Goal: Transaction & Acquisition: Subscribe to service/newsletter

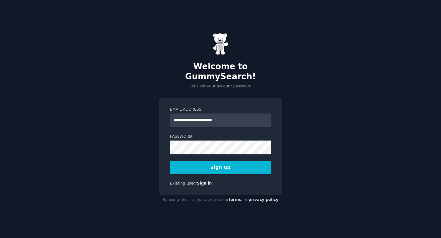
click at [218, 115] on input "**********" at bounding box center [220, 120] width 101 height 14
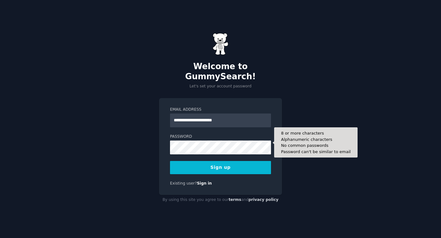
type input "**********"
click at [170, 161] on button "Sign up" at bounding box center [220, 167] width 101 height 13
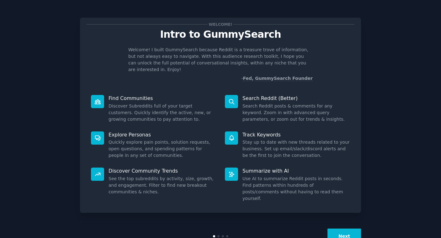
click at [348, 228] on button "Next" at bounding box center [345, 235] width 34 height 15
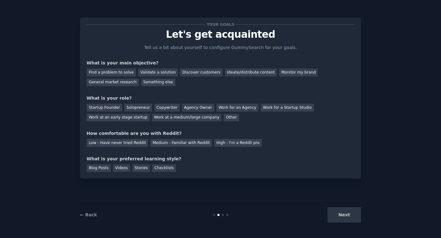
click at [348, 218] on div "Next" at bounding box center [314, 214] width 94 height 15
click at [347, 215] on div "Next" at bounding box center [314, 214] width 94 height 15
click at [146, 72] on div "Validate a solution" at bounding box center [158, 72] width 40 height 8
click at [122, 72] on div "Find a problem to solve" at bounding box center [111, 72] width 49 height 8
click at [147, 74] on div "Validate a solution" at bounding box center [158, 72] width 40 height 8
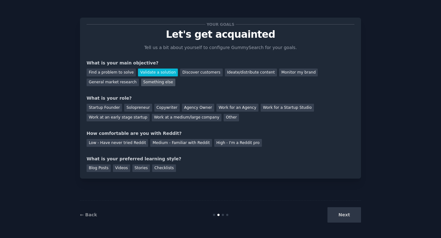
click at [151, 81] on div "Something else" at bounding box center [158, 82] width 34 height 8
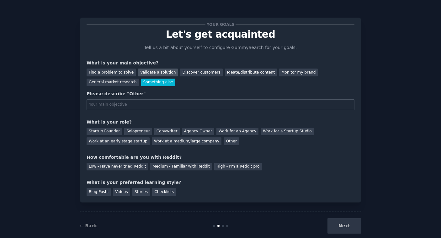
click at [150, 74] on div "Validate a solution" at bounding box center [158, 72] width 40 height 8
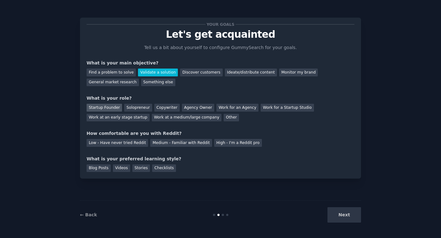
click at [112, 107] on div "Startup Founder" at bounding box center [104, 108] width 35 height 8
click at [136, 106] on div "Solopreneur" at bounding box center [138, 108] width 28 height 8
click at [153, 142] on div "Medium - Familiar with Reddit" at bounding box center [181, 143] width 62 height 8
click at [351, 219] on div "Next" at bounding box center [314, 214] width 94 height 15
click at [348, 216] on div "Next" at bounding box center [314, 214] width 94 height 15
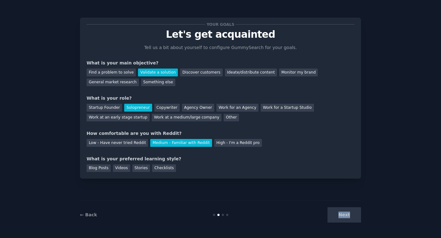
click at [348, 216] on div "Next" at bounding box center [314, 214] width 94 height 15
click at [225, 213] on div at bounding box center [221, 214] width 94 height 2
click at [223, 214] on div at bounding box center [223, 214] width 2 height 2
click at [158, 169] on div "Checklists" at bounding box center [164, 168] width 24 height 8
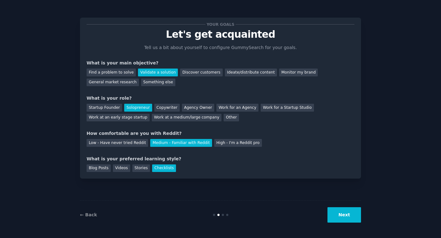
click at [351, 216] on button "Next" at bounding box center [345, 214] width 34 height 15
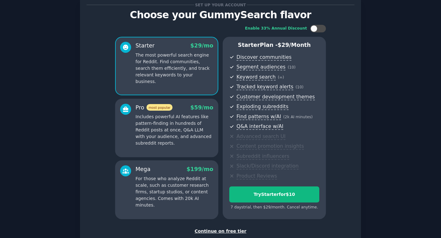
scroll to position [60, 0]
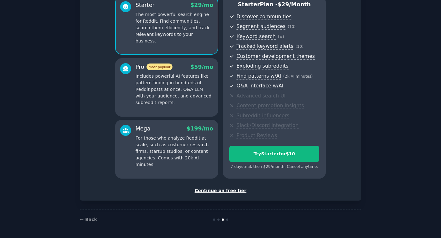
click at [229, 189] on div "Continue on free tier" at bounding box center [221, 190] width 268 height 7
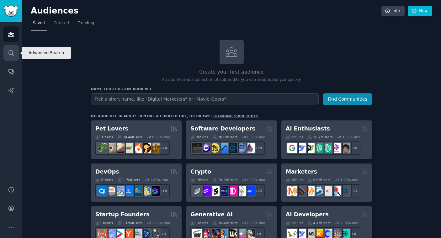
click at [12, 53] on icon "Sidebar" at bounding box center [10, 52] width 5 height 5
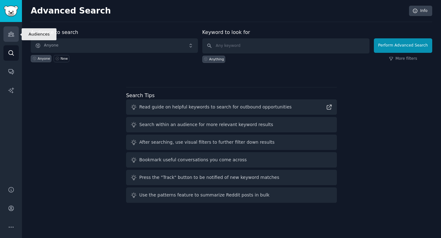
click at [11, 37] on link "Audiences" at bounding box center [10, 33] width 15 height 15
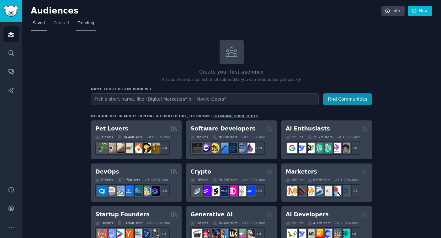
click at [85, 24] on span "Trending" at bounding box center [86, 23] width 16 height 6
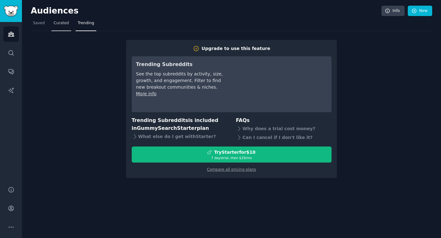
click at [61, 26] on link "Curated" at bounding box center [61, 24] width 20 height 13
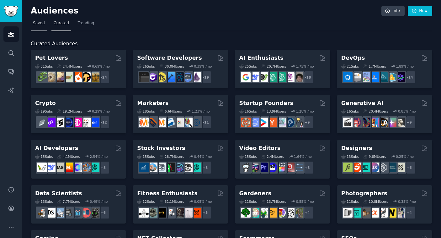
click at [40, 23] on span "Saved" at bounding box center [39, 23] width 12 height 6
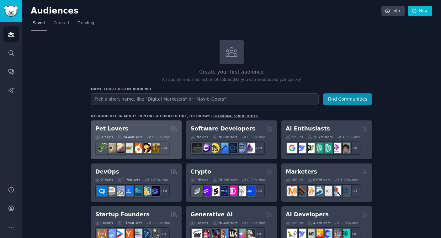
click at [137, 129] on div "Pet Lovers" at bounding box center [136, 129] width 82 height 8
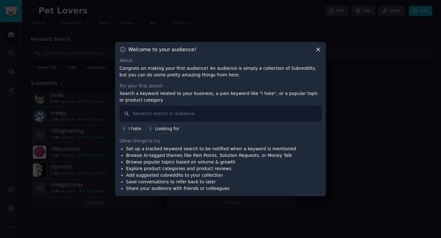
click at [319, 49] on icon at bounding box center [318, 49] width 3 height 3
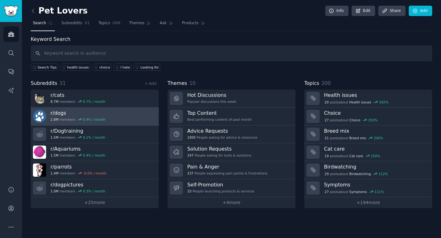
click at [109, 115] on link "r/ dogs 2.8M members 0.4 % / month" at bounding box center [95, 116] width 128 height 18
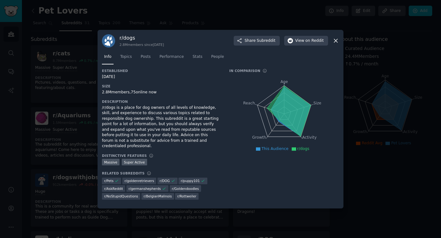
click at [336, 42] on icon at bounding box center [336, 40] width 7 height 7
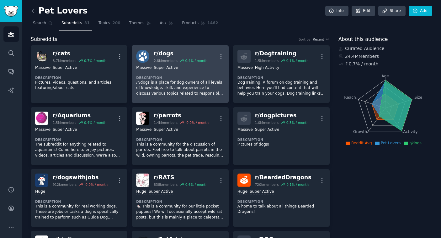
click at [171, 51] on div "r/ dogs" at bounding box center [181, 54] width 54 height 8
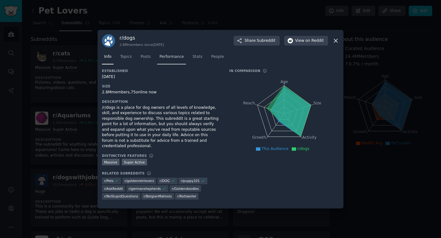
click at [177, 60] on span "Performance" at bounding box center [171, 57] width 24 height 6
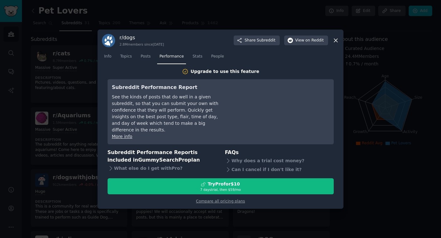
click at [337, 42] on icon at bounding box center [335, 40] width 3 height 3
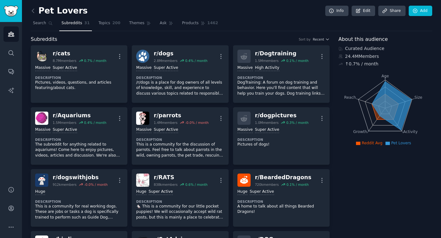
click at [69, 24] on span "Subreddits" at bounding box center [72, 23] width 21 height 6
click at [106, 23] on span "Topics" at bounding box center [105, 23] width 12 height 6
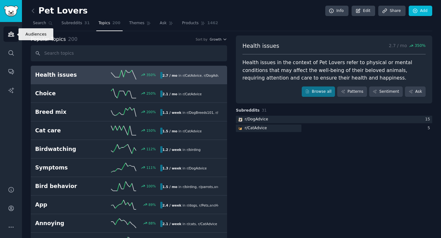
click at [10, 33] on icon "Sidebar" at bounding box center [11, 34] width 6 height 4
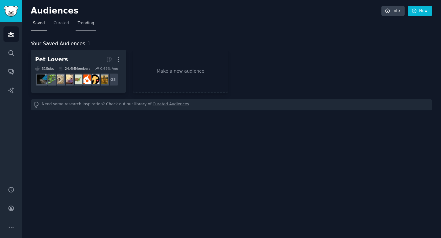
click at [83, 27] on link "Trending" at bounding box center [86, 24] width 21 height 13
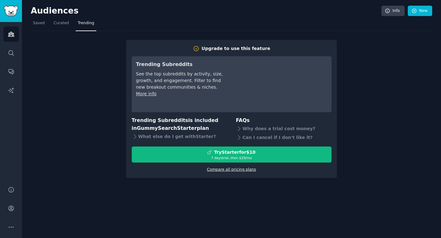
click at [242, 169] on link "Compare all pricing plans" at bounding box center [231, 169] width 49 height 4
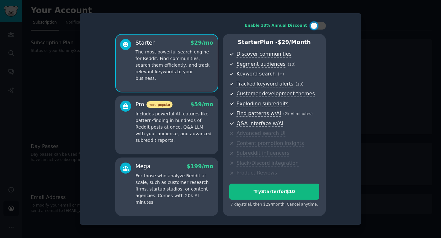
click at [195, 139] on p "Includes powerful AI features like pattern-finding in hundreds of Reddit posts …" at bounding box center [175, 126] width 78 height 33
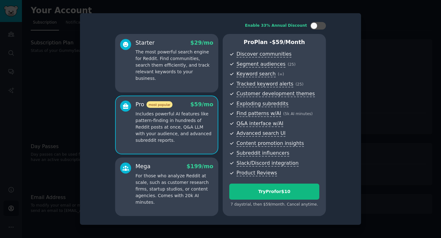
click at [198, 187] on p "For those who analyze Reddit at scale, such as customer research firms, startup…" at bounding box center [175, 188] width 78 height 33
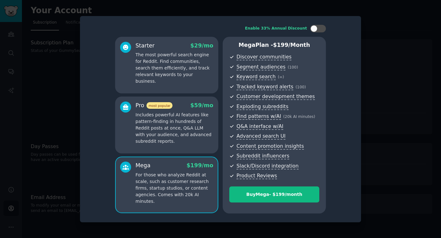
click at [180, 132] on p "Includes powerful AI features like pattern-finding in hundreds of Reddit posts …" at bounding box center [175, 127] width 78 height 33
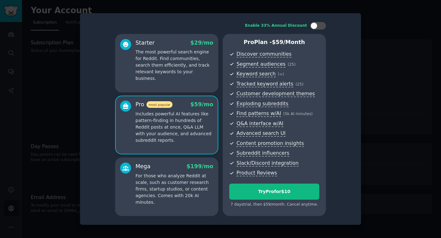
click at [184, 175] on p "For those who analyze Reddit at scale, such as customer research firms, startup…" at bounding box center [175, 188] width 78 height 33
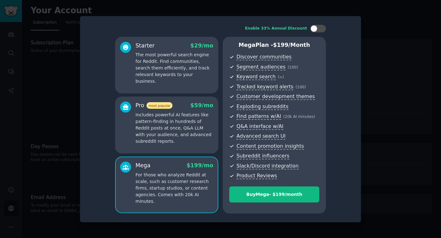
click at [181, 141] on p "Includes powerful AI features like pattern-finding in hundreds of Reddit posts …" at bounding box center [175, 127] width 78 height 33
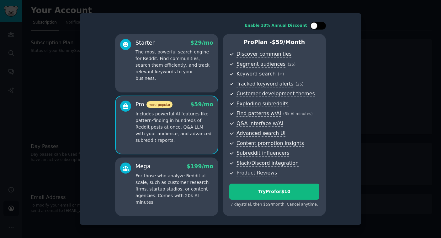
click at [320, 25] on div at bounding box center [321, 25] width 3 height 3
click at [314, 26] on icon at bounding box center [314, 25] width 3 height 3
checkbox input "false"
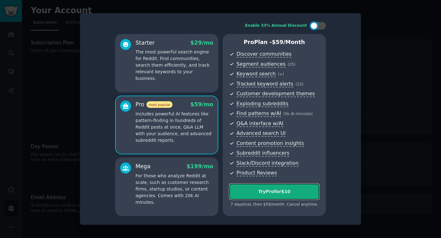
click at [269, 192] on div "Try Pro for $10" at bounding box center [274, 191] width 89 height 7
